Goal: Information Seeking & Learning: Learn about a topic

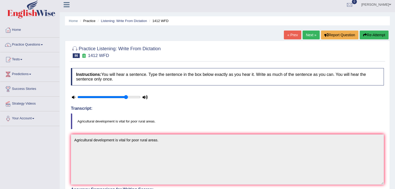
click at [302, 33] on link "Next »" at bounding box center [310, 35] width 17 height 9
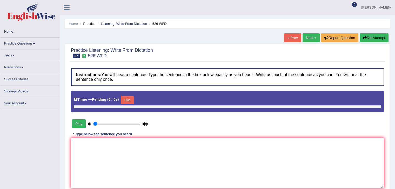
type input "0.8"
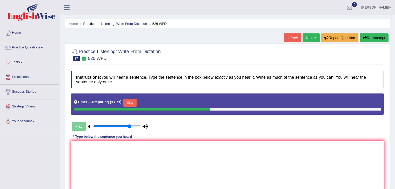
click at [129, 102] on button "Skip" at bounding box center [129, 103] width 13 height 8
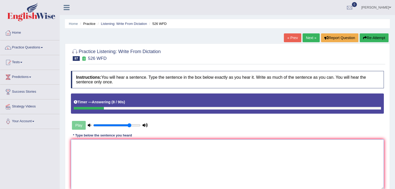
click at [92, 144] on textarea at bounding box center [227, 165] width 313 height 50
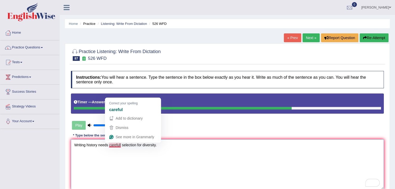
click at [121, 145] on textarea "Writing history needs carefull selection for diversity." at bounding box center [227, 165] width 313 height 50
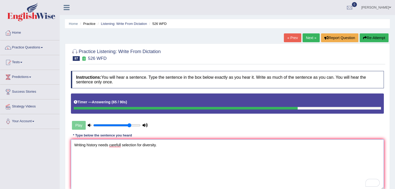
click at [121, 143] on textarea "Writing history needs carefull selection for diversity." at bounding box center [227, 165] width 313 height 50
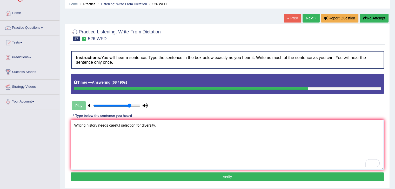
scroll to position [32, 0]
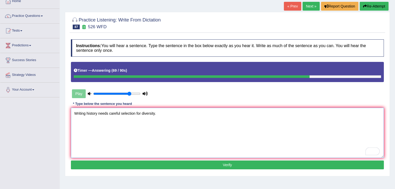
type textarea "Writing history needs careful selection for diversity."
click at [142, 169] on button "Verify" at bounding box center [227, 165] width 313 height 9
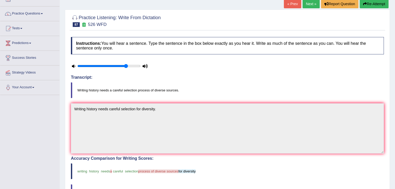
scroll to position [23, 0]
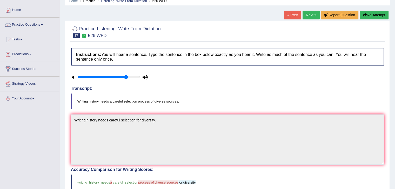
click at [311, 16] on link "Next »" at bounding box center [310, 15] width 17 height 9
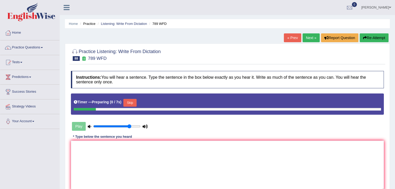
click at [131, 101] on button "Skip" at bounding box center [129, 103] width 13 height 8
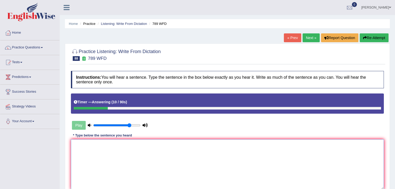
click at [95, 148] on textarea at bounding box center [227, 165] width 313 height 50
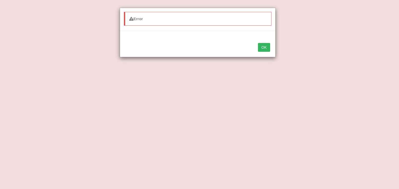
click at [262, 45] on button "OK" at bounding box center [264, 47] width 12 height 9
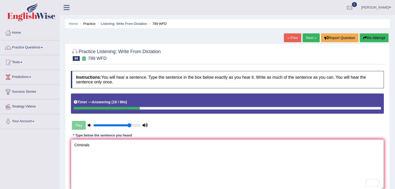
click at [105, 147] on textarea "Criminals" at bounding box center [227, 165] width 313 height 50
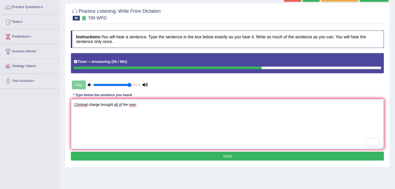
scroll to position [40, 0]
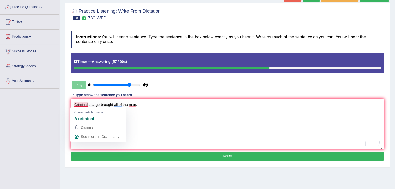
click at [87, 103] on textarea "Criminal charge brought all of the man." at bounding box center [227, 124] width 313 height 50
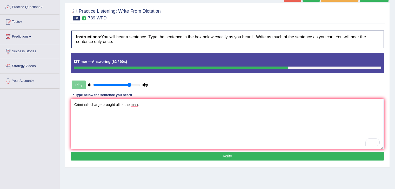
type textarea "Criminals charge brought all of the man."
click at [124, 155] on button "Verify" at bounding box center [227, 156] width 313 height 9
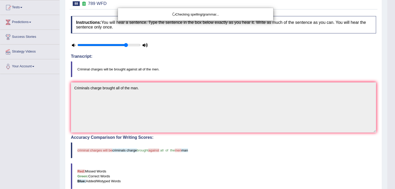
scroll to position [68, 0]
